Goal: Task Accomplishment & Management: Complete application form

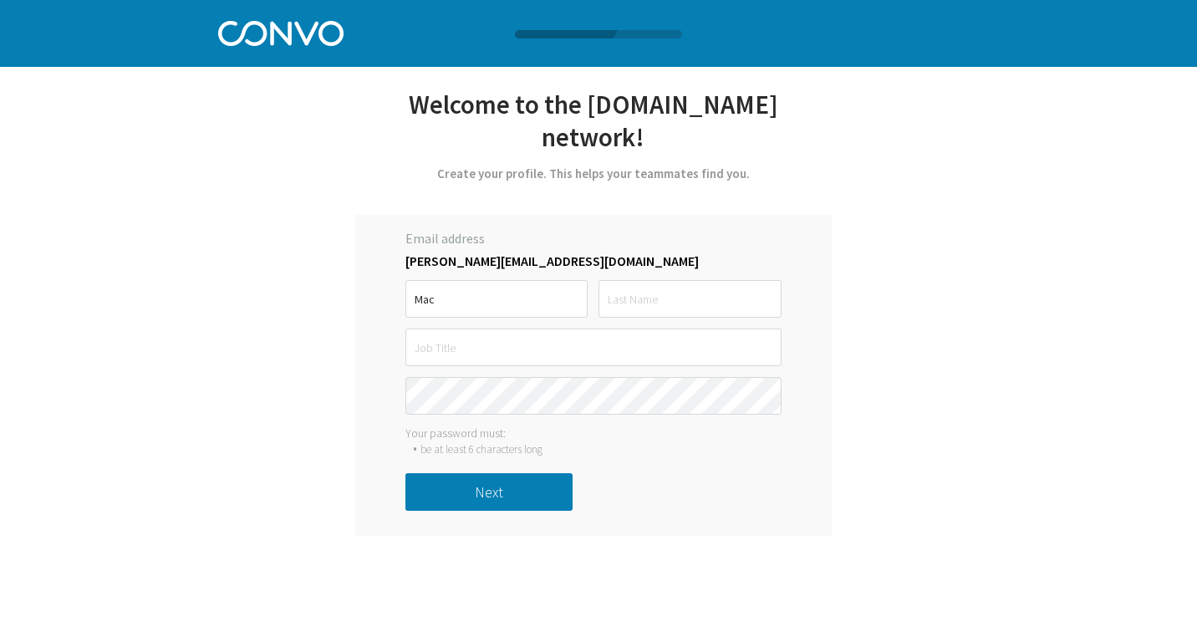
type input "Mac"
click at [668, 280] on input "text" at bounding box center [689, 299] width 182 height 38
type input "[PERSON_NAME]"
click at [570, 328] on input "text" at bounding box center [593, 347] width 376 height 38
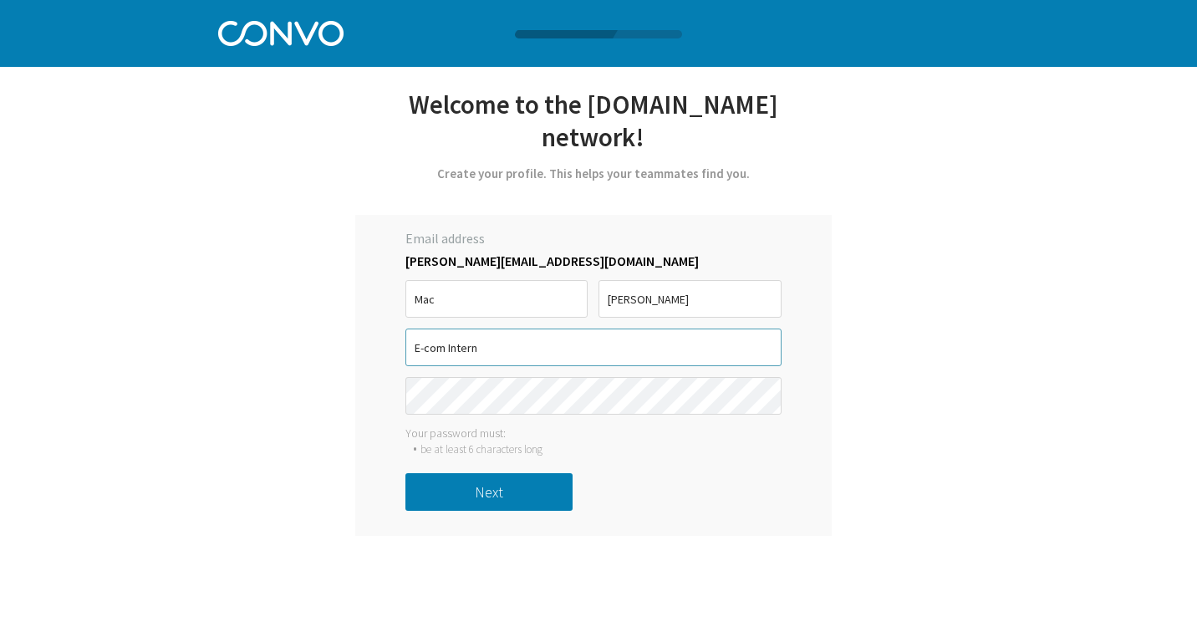
type input "E-com Intern"
click at [531, 473] on button "Next" at bounding box center [488, 492] width 167 height 38
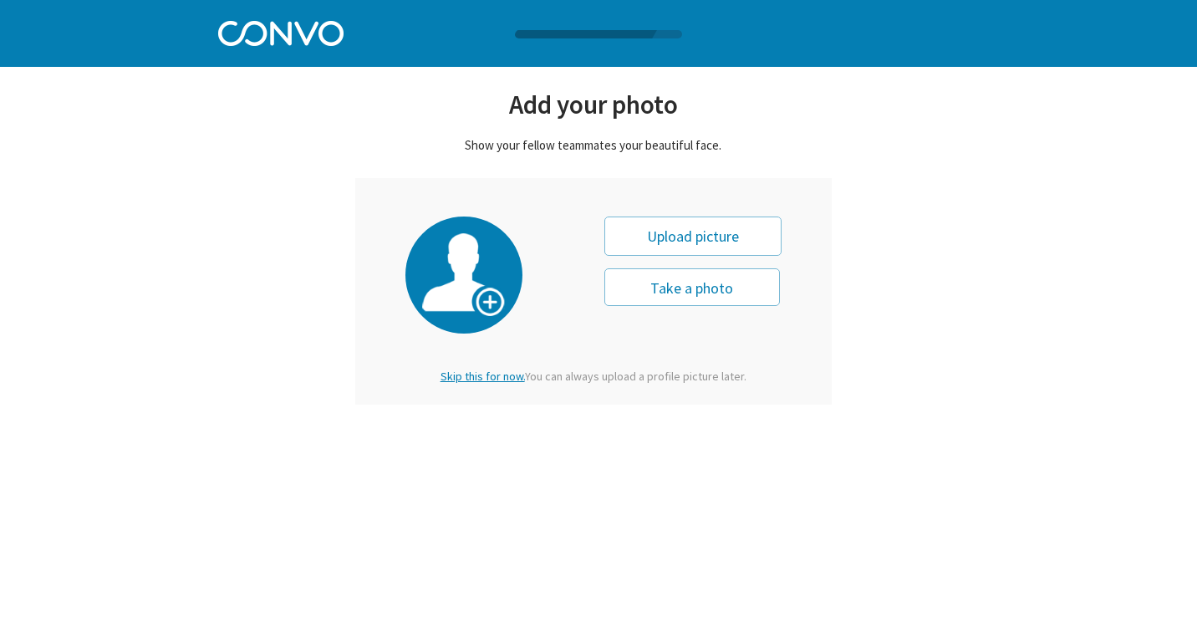
click at [667, 238] on div "Upload picture" at bounding box center [692, 235] width 177 height 39
click at [496, 379] on span "Skip this for now." at bounding box center [482, 376] width 84 height 15
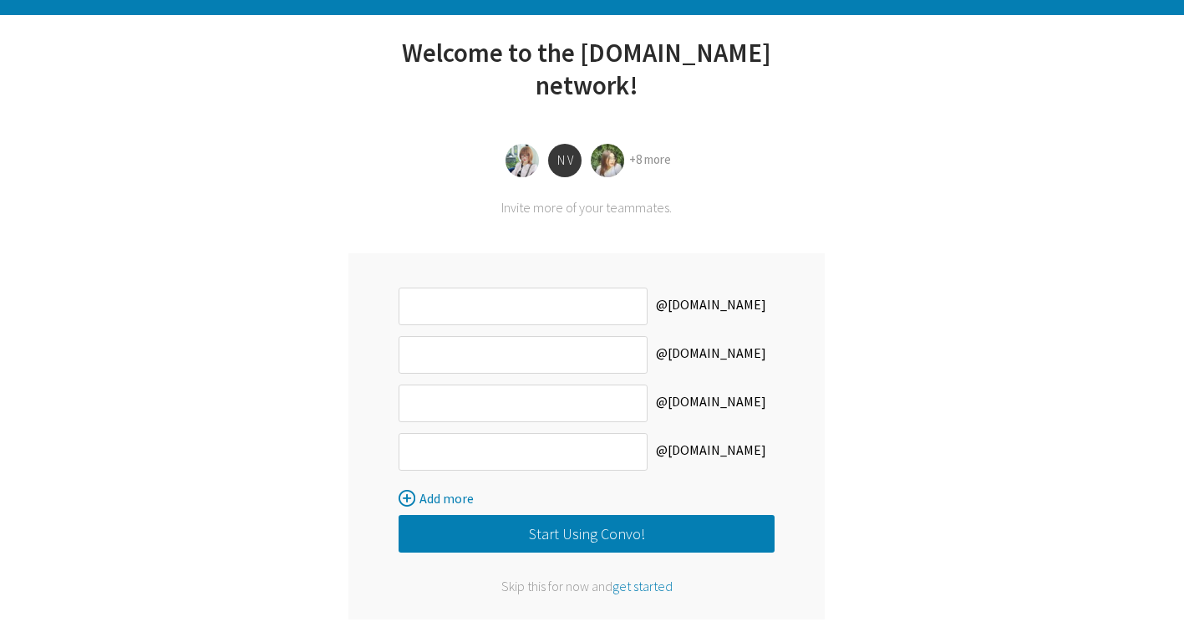
scroll to position [48, 0]
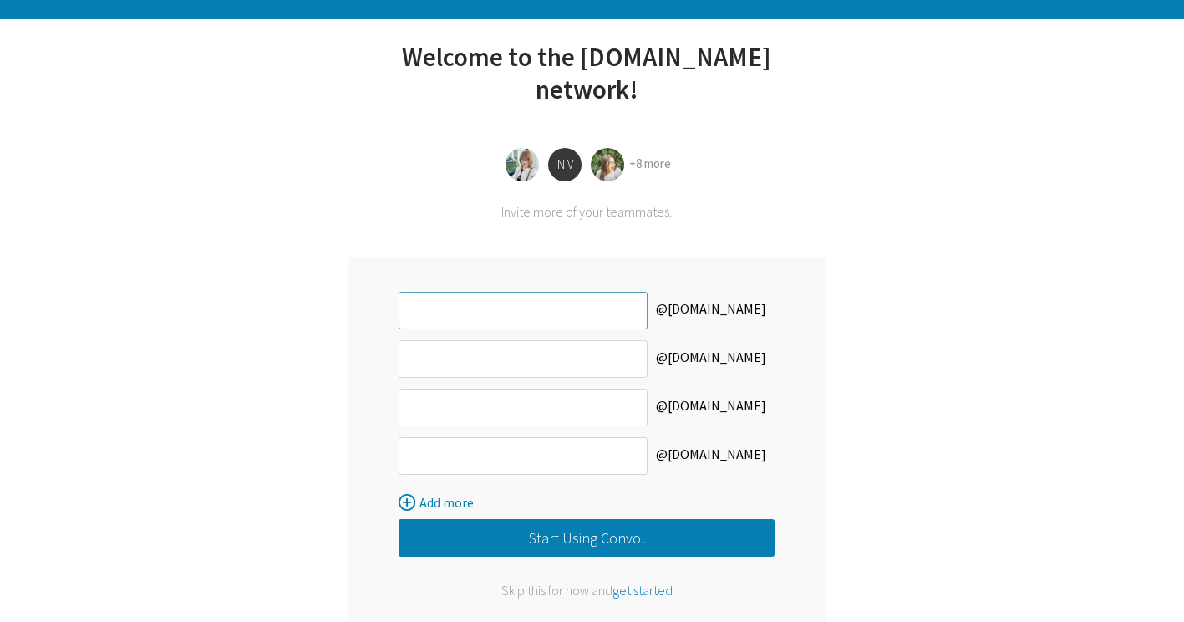
click at [506, 292] on input "text" at bounding box center [523, 311] width 249 height 38
click at [617, 519] on button "Start Using Convo!" at bounding box center [587, 538] width 376 height 38
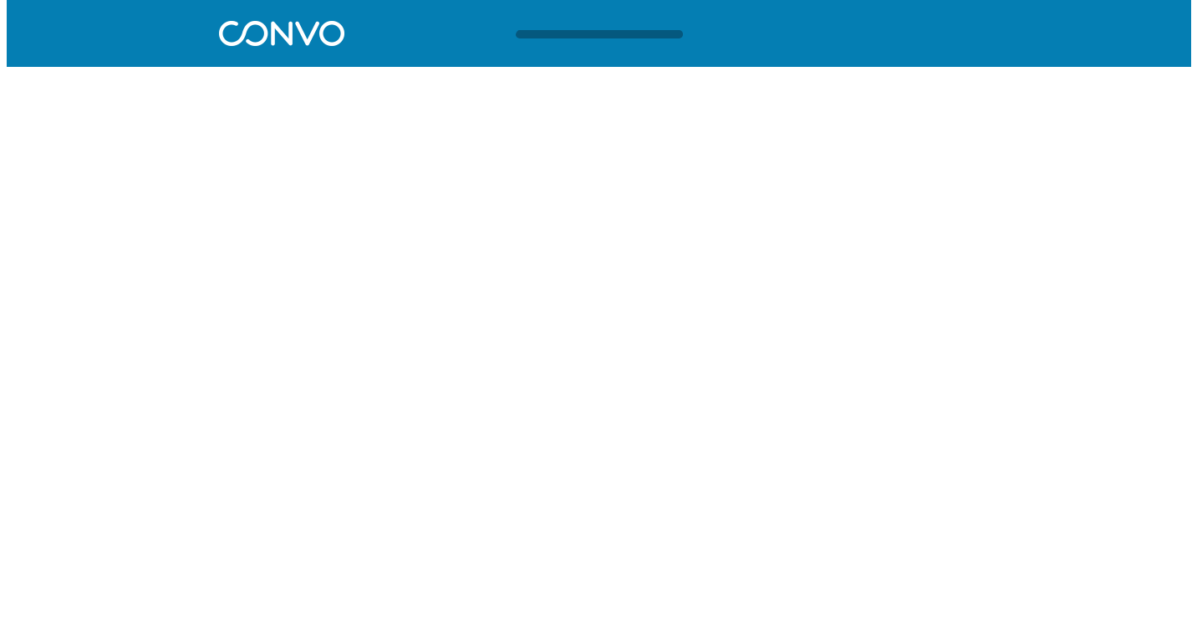
scroll to position [0, 0]
click at [558, 81] on html "Log in Pricing Security Apps Contact Sales Careers 1 1 1 Let’s get started with…" at bounding box center [598, 40] width 1197 height 81
